Goal: Transaction & Acquisition: Register for event/course

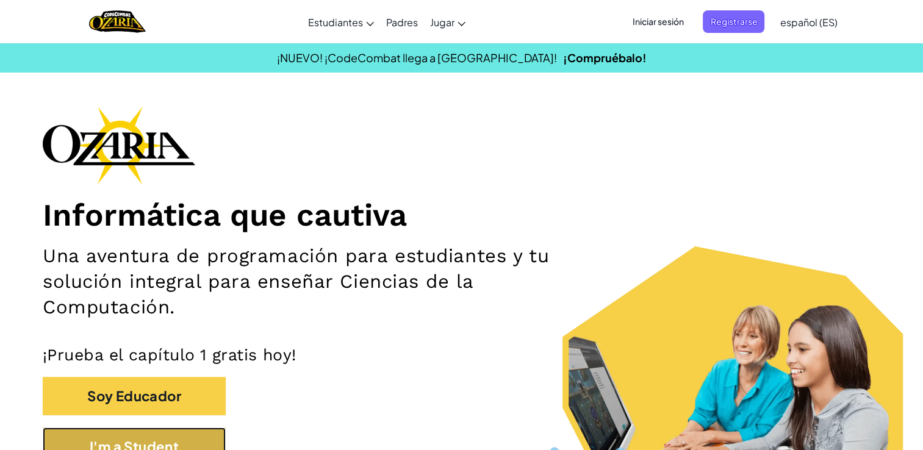
click at [124, 445] on button "I'm a Student" at bounding box center [134, 447] width 183 height 38
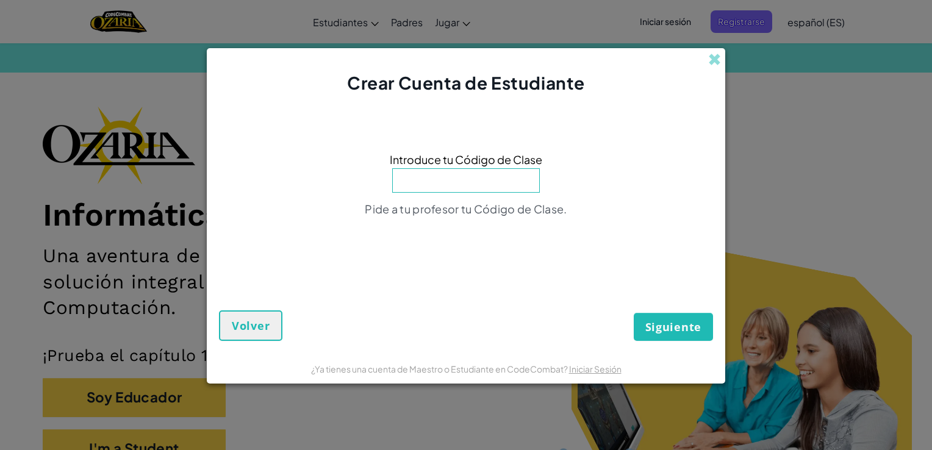
click at [467, 187] on input at bounding box center [466, 180] width 148 height 24
type input "PaintKeyGame"
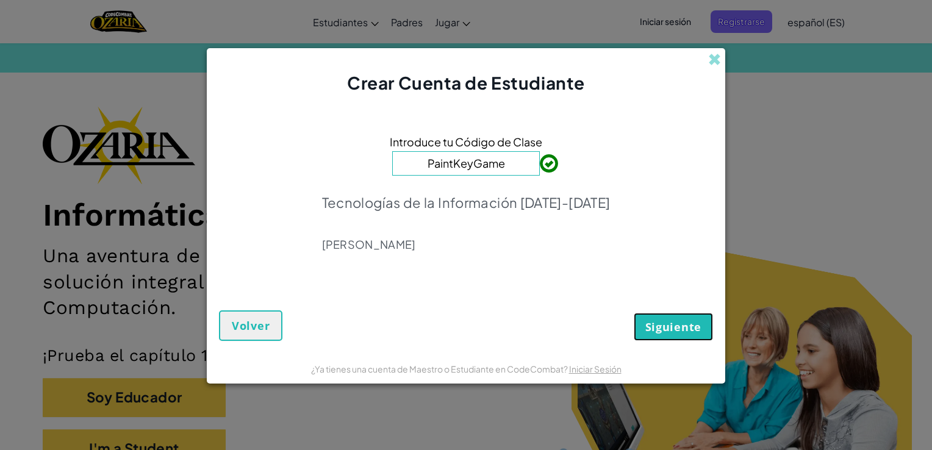
click at [681, 320] on span "Siguiente" at bounding box center [673, 327] width 56 height 15
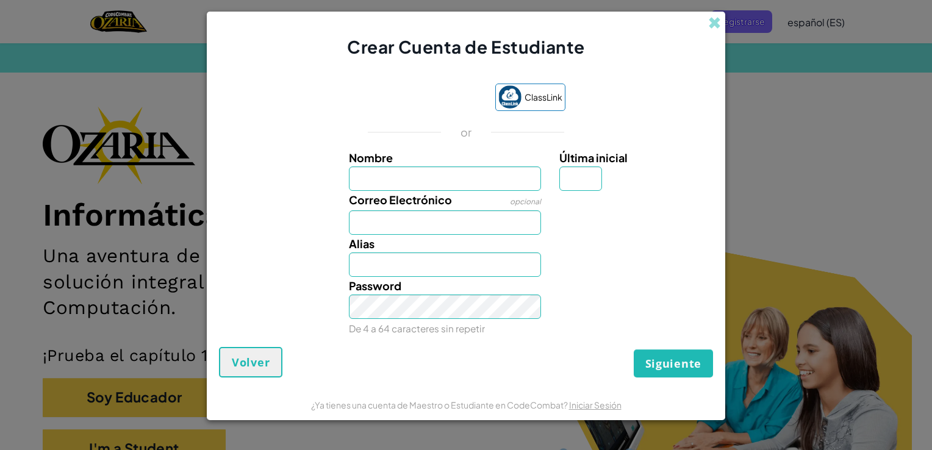
click at [380, 177] on input "Nombre" at bounding box center [445, 179] width 193 height 24
type input "lunamaris"
type input "[EMAIL_ADDRESS][DOMAIN_NAME]"
type input "Lunamaris"
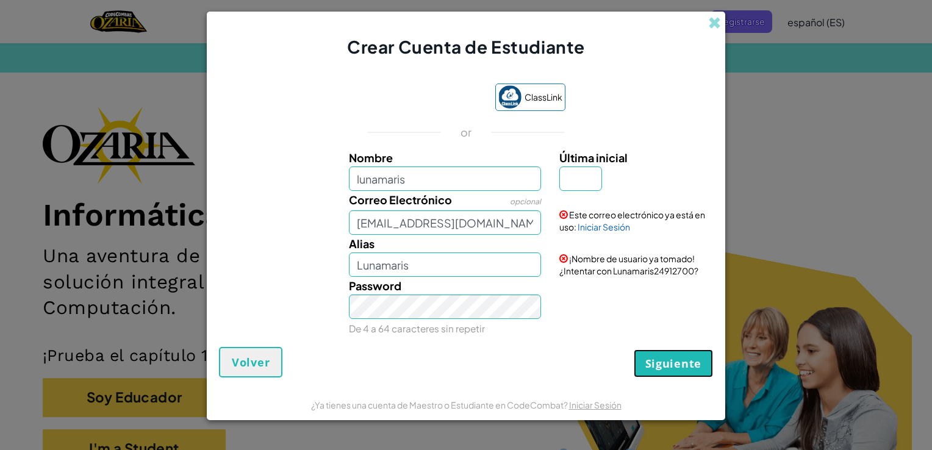
click at [673, 360] on span "Siguiente" at bounding box center [673, 363] width 56 height 15
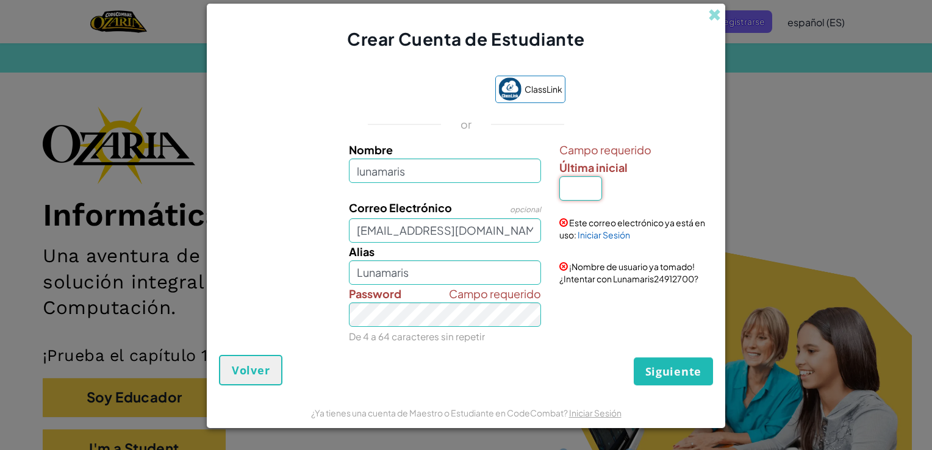
click at [573, 185] on input "Última inicial" at bounding box center [580, 188] width 43 height 24
type input "s"
type input "LunamarisS"
click at [675, 362] on button "Siguiente" at bounding box center [673, 371] width 79 height 28
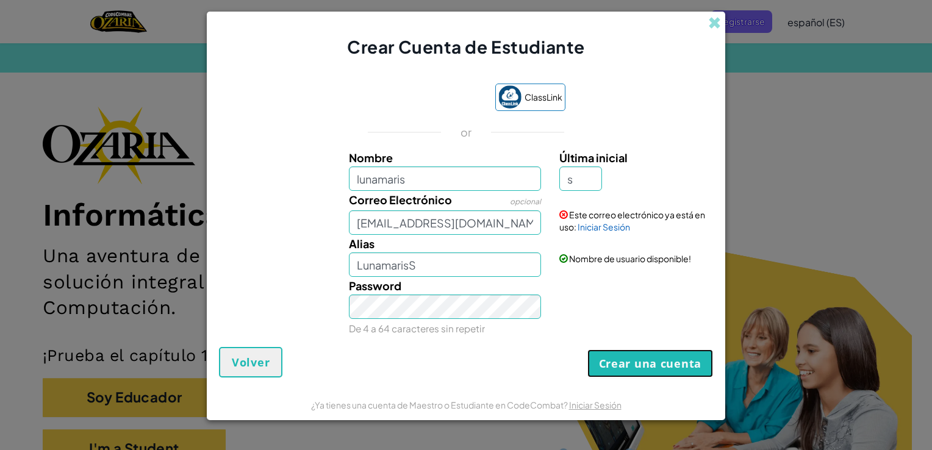
click at [675, 362] on button "Crear una cuenta" at bounding box center [650, 364] width 126 height 28
click at [620, 228] on link "Iniciar Sesión" at bounding box center [604, 226] width 52 height 11
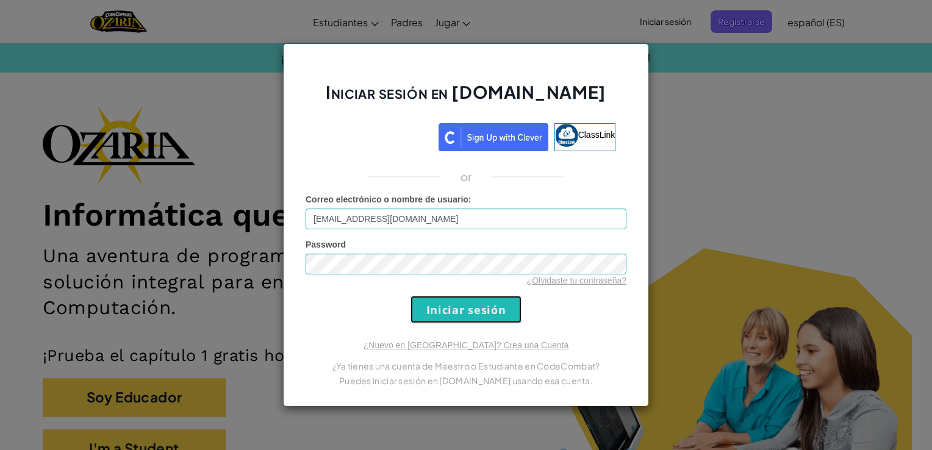
click at [465, 304] on input "Iniciar sesión" at bounding box center [466, 309] width 111 height 27
